Goal: Navigation & Orientation: Find specific page/section

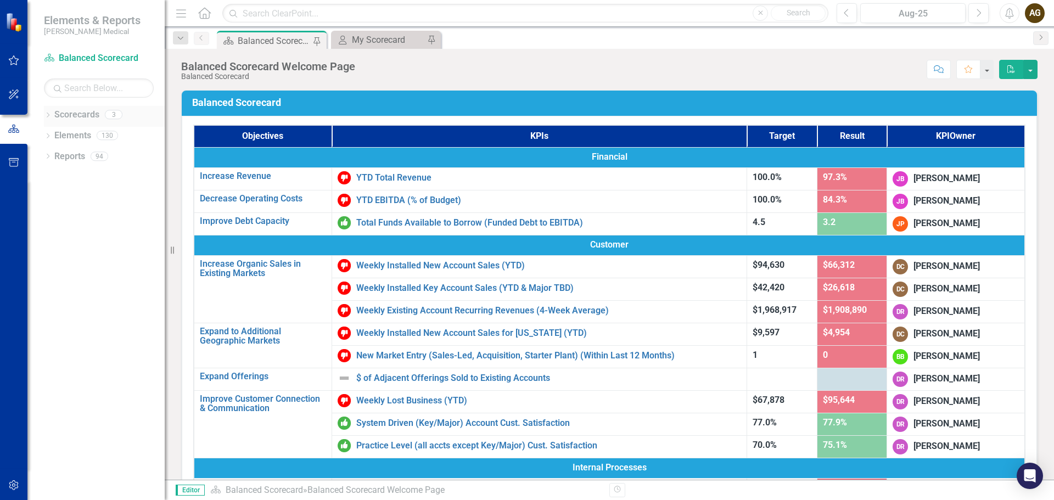
click at [66, 116] on link "Scorecards" at bounding box center [76, 115] width 45 height 13
click at [46, 117] on icon "Dropdown" at bounding box center [48, 116] width 8 height 6
click at [74, 157] on link "Marketing" at bounding box center [112, 156] width 104 height 13
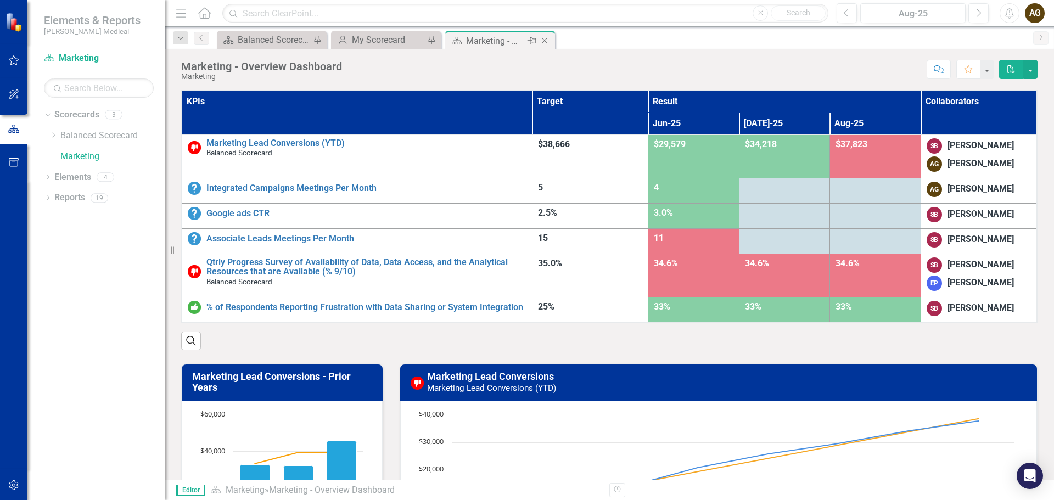
click at [532, 40] on icon "Pin" at bounding box center [532, 40] width 9 height 11
click at [988, 70] on button "button" at bounding box center [987, 69] width 14 height 19
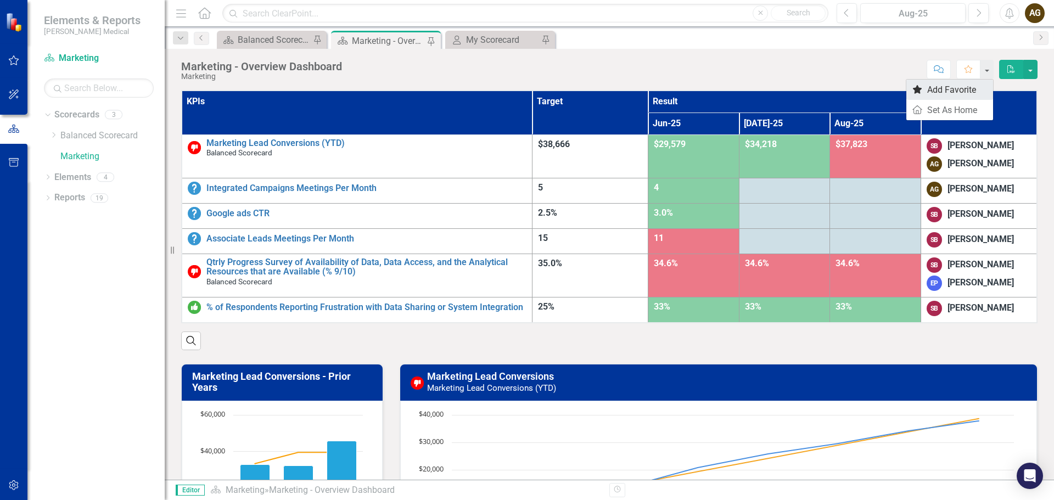
click at [968, 86] on link "Favorite Add Favorite" at bounding box center [950, 90] width 87 height 20
click at [987, 71] on button "button" at bounding box center [987, 69] width 14 height 19
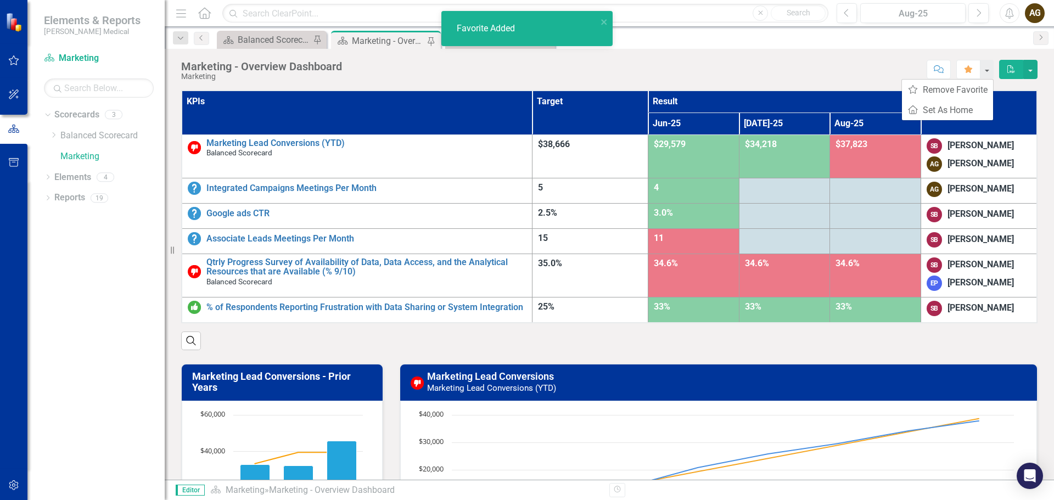
click at [735, 52] on div "Marketing - Overview Dashboard Marketing Score: N/A Aug-25 Completed Comment Fa…" at bounding box center [610, 65] width 890 height 33
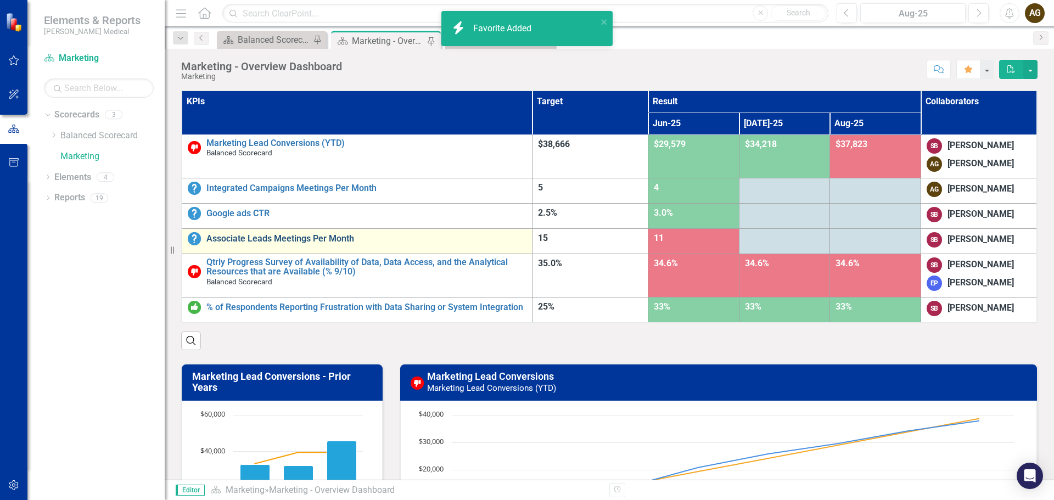
click at [244, 238] on link "Associate Leads Meetings Per Month" at bounding box center [366, 239] width 320 height 10
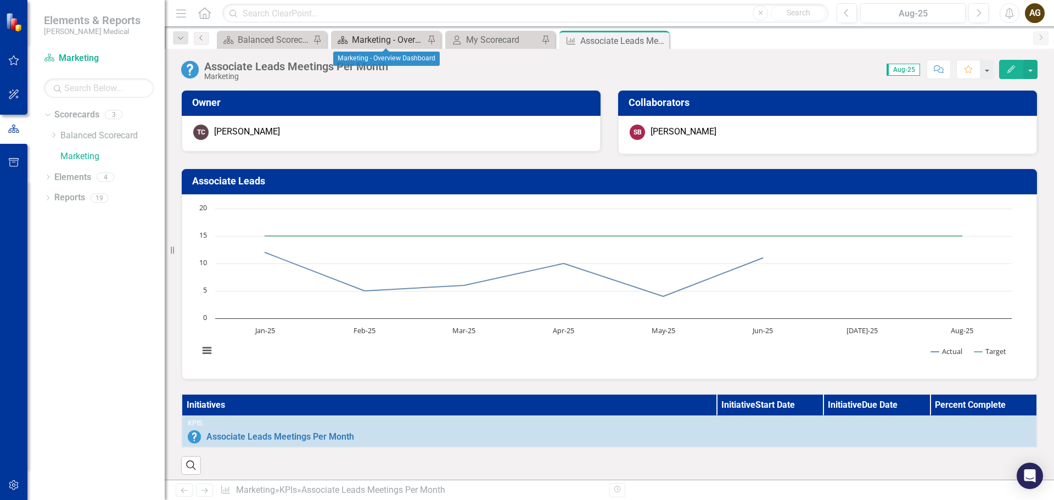
click at [399, 40] on div "Marketing - Overview Dashboard" at bounding box center [388, 40] width 72 height 14
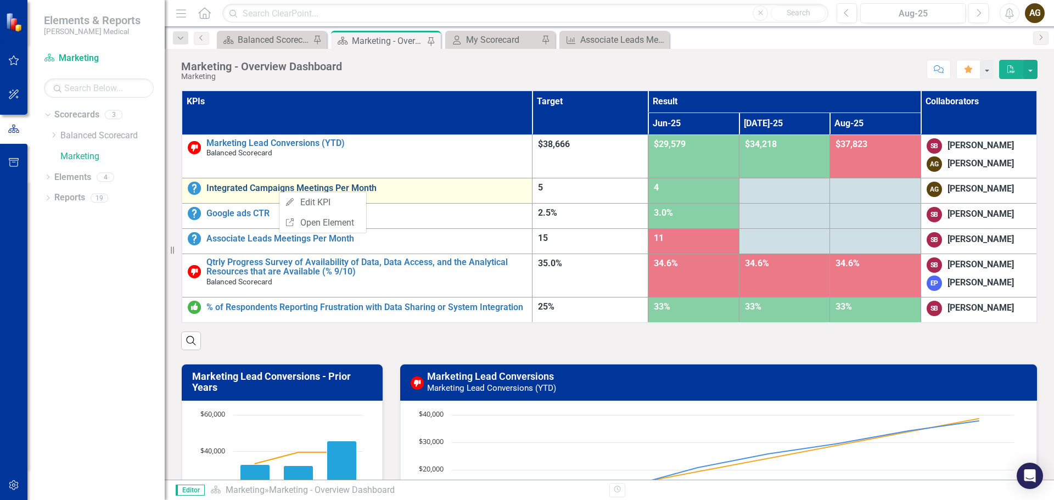
click at [273, 189] on link "Integrated Campaigns Meetings Per Month" at bounding box center [366, 188] width 320 height 10
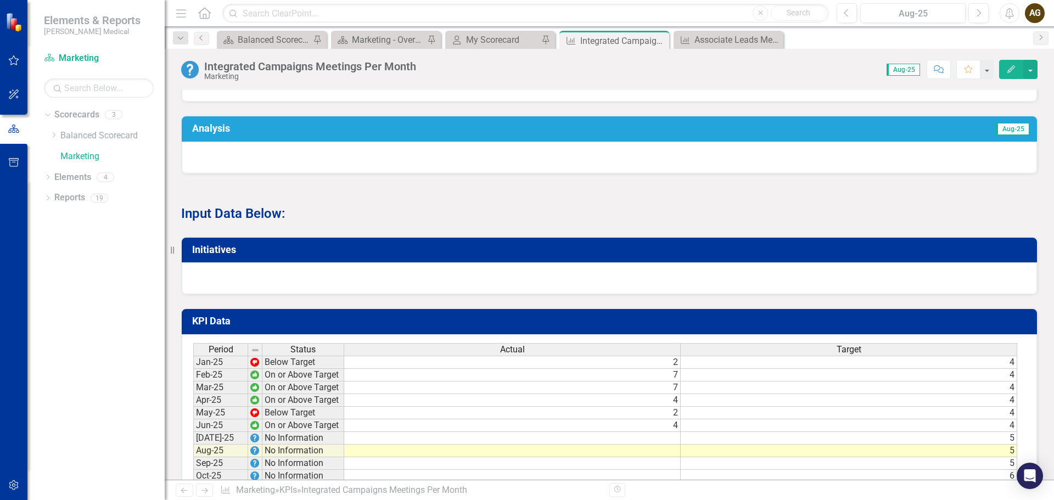
scroll to position [659, 0]
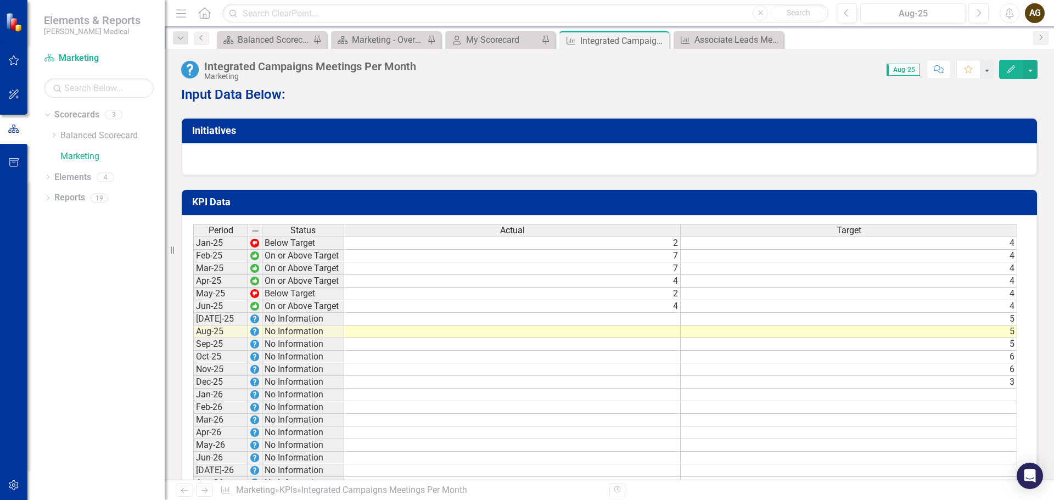
click at [182, 318] on div "Period Status Actual Target Jan-25 Below Target 2 [DATE]-25 On or Above Target …" at bounding box center [610, 386] width 856 height 342
click at [14, 482] on icon "button" at bounding box center [14, 485] width 12 height 9
click at [14, 128] on icon "button" at bounding box center [14, 128] width 12 height 9
